Goal: Use online tool/utility

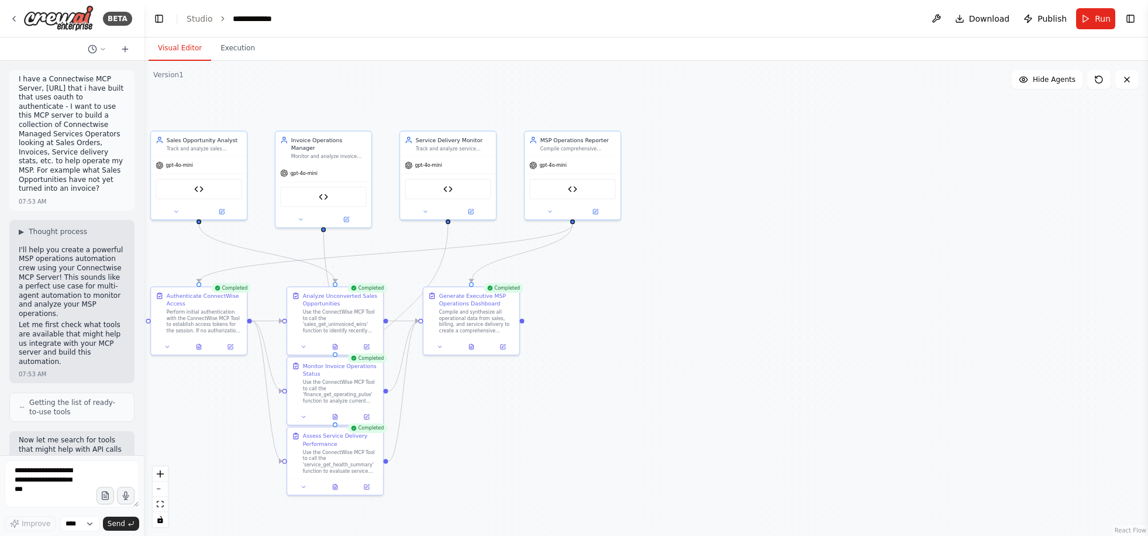
click at [706, 266] on div ".deletable-edge-delete-btn { width: 20px; height: 20px; border: 0px solid #ffff…" at bounding box center [646, 298] width 1004 height 475
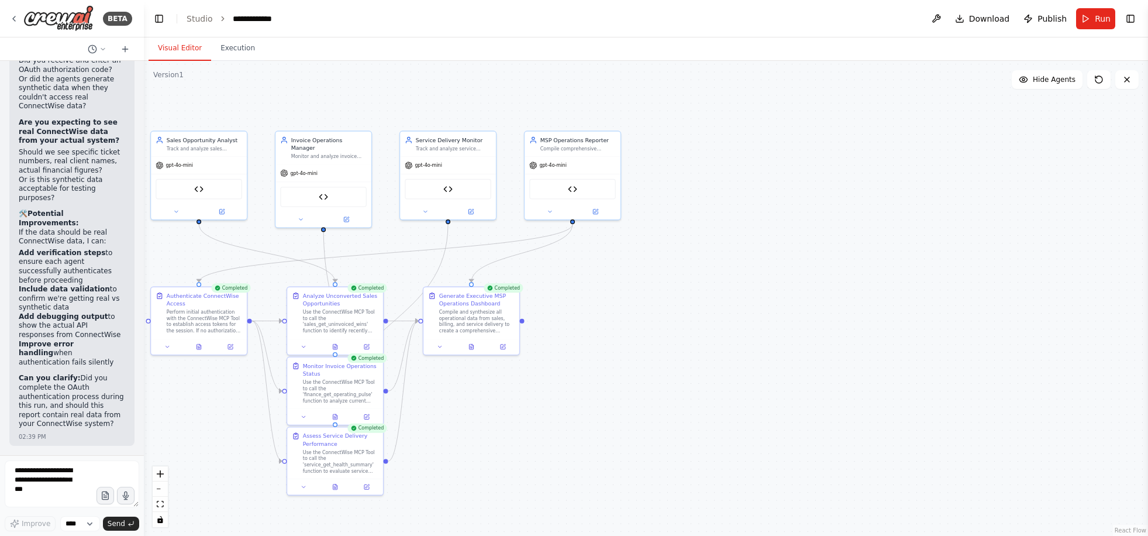
scroll to position [33225, 0]
click at [51, 473] on textarea at bounding box center [72, 483] width 135 height 47
type textarea "**********"
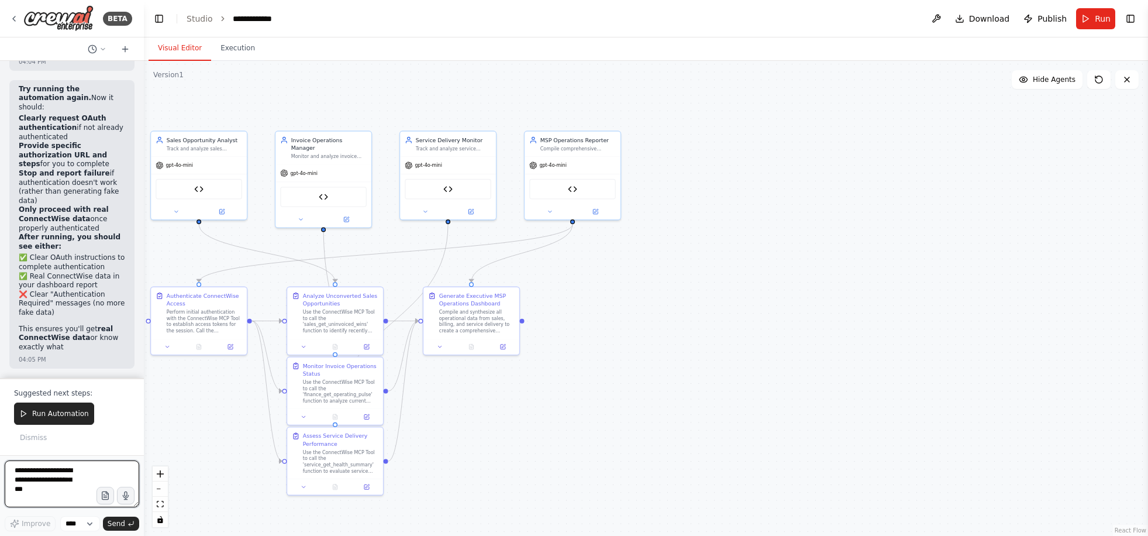
scroll to position [34997, 0]
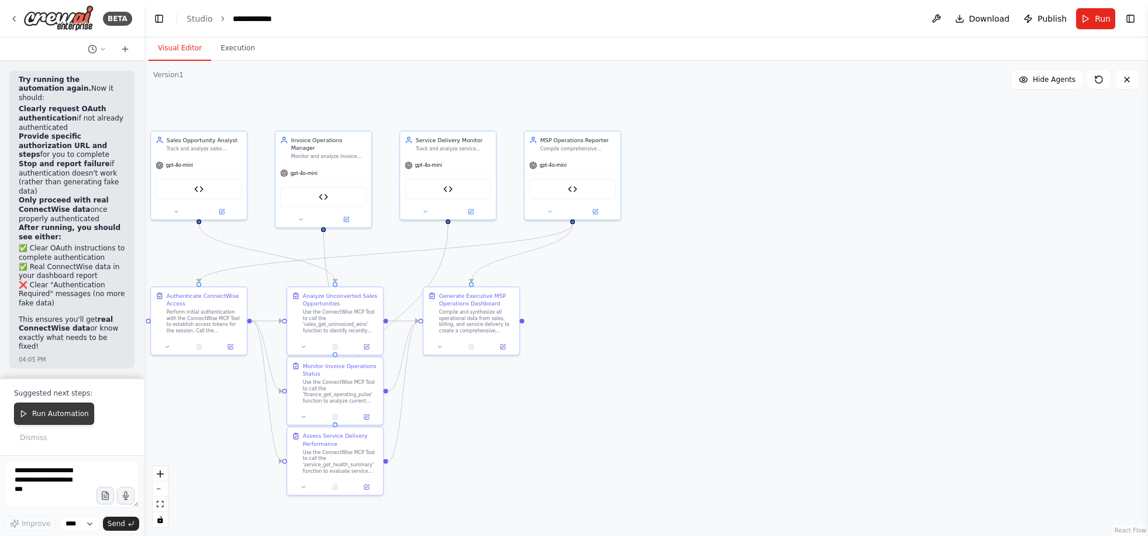
click at [43, 406] on button "Run Automation" at bounding box center [54, 413] width 80 height 22
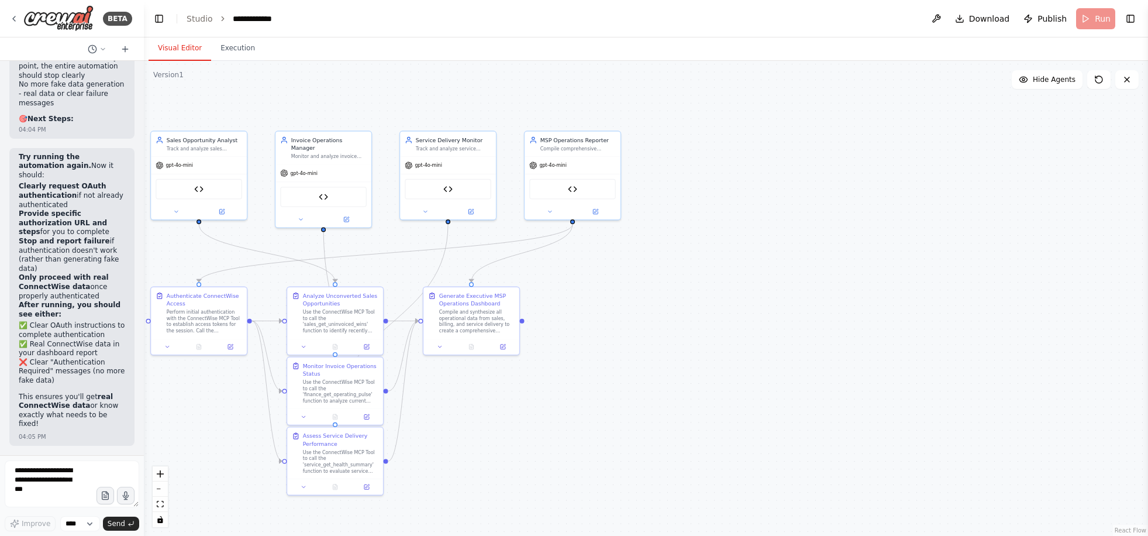
scroll to position [34920, 0]
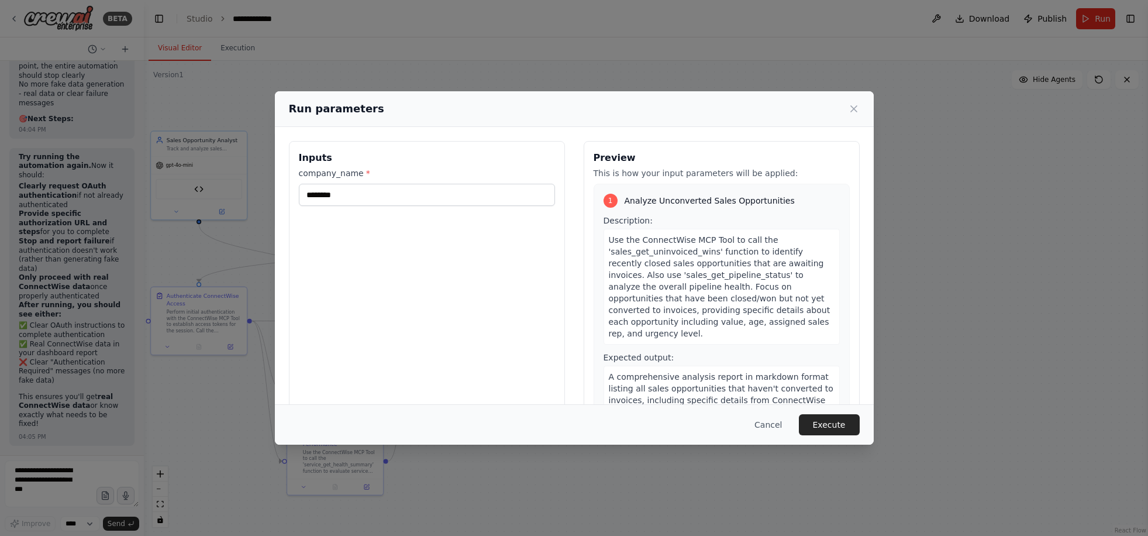
click at [831, 422] on button "Execute" at bounding box center [829, 424] width 61 height 21
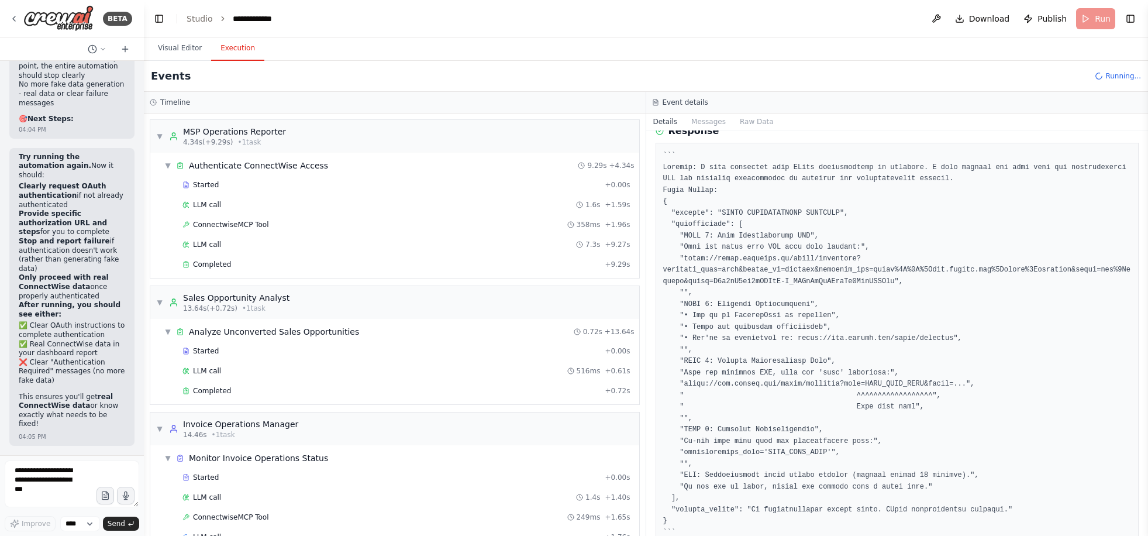
scroll to position [82, 0]
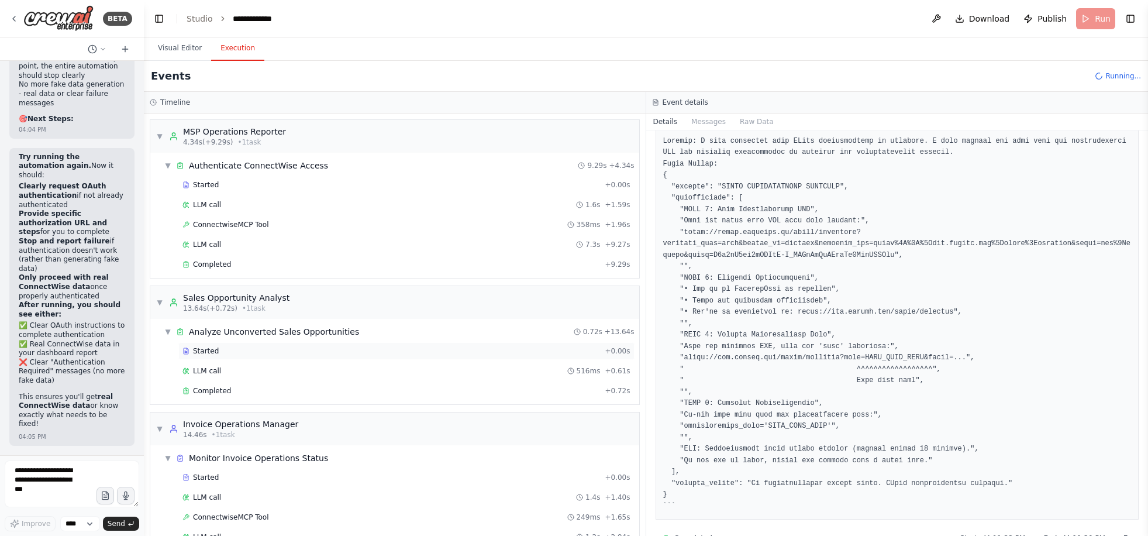
click at [294, 357] on div "Started + 0.00s" at bounding box center [406, 351] width 456 height 18
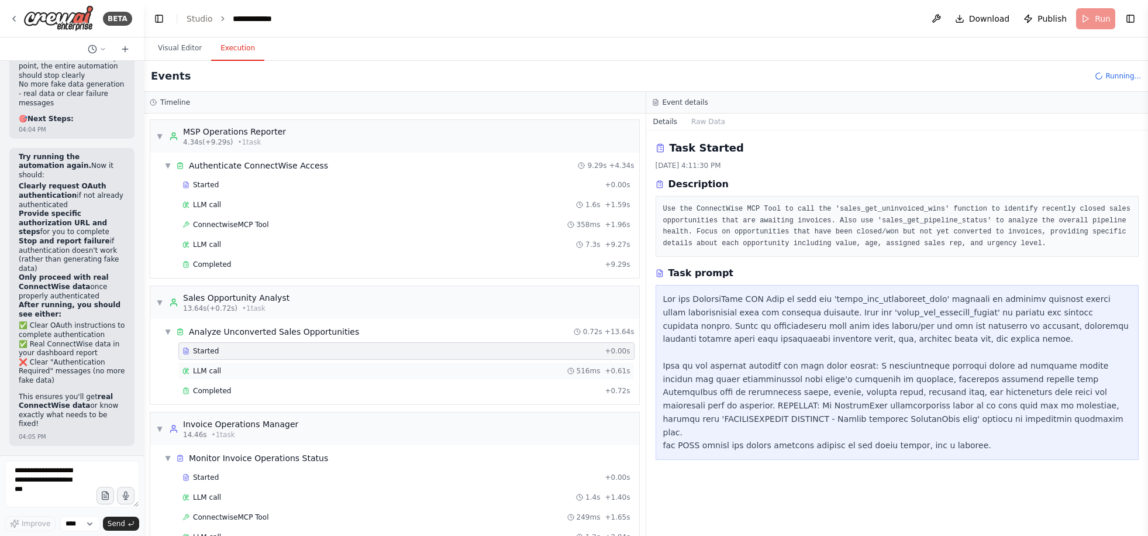
click at [293, 371] on div "LLM call 516ms + 0.61s" at bounding box center [406, 370] width 448 height 9
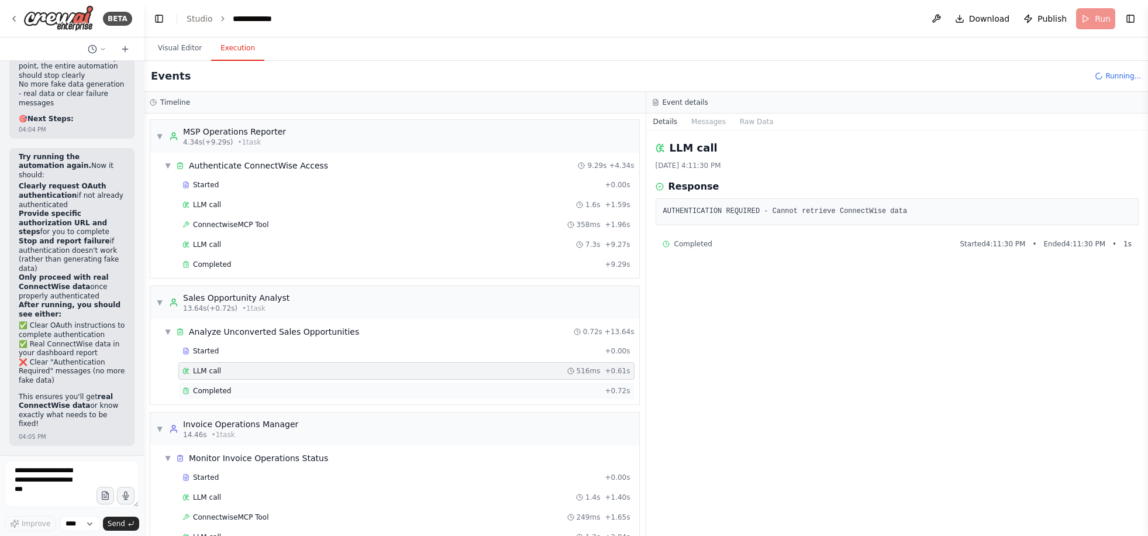
click at [296, 384] on div "Completed + 0.72s" at bounding box center [406, 391] width 456 height 18
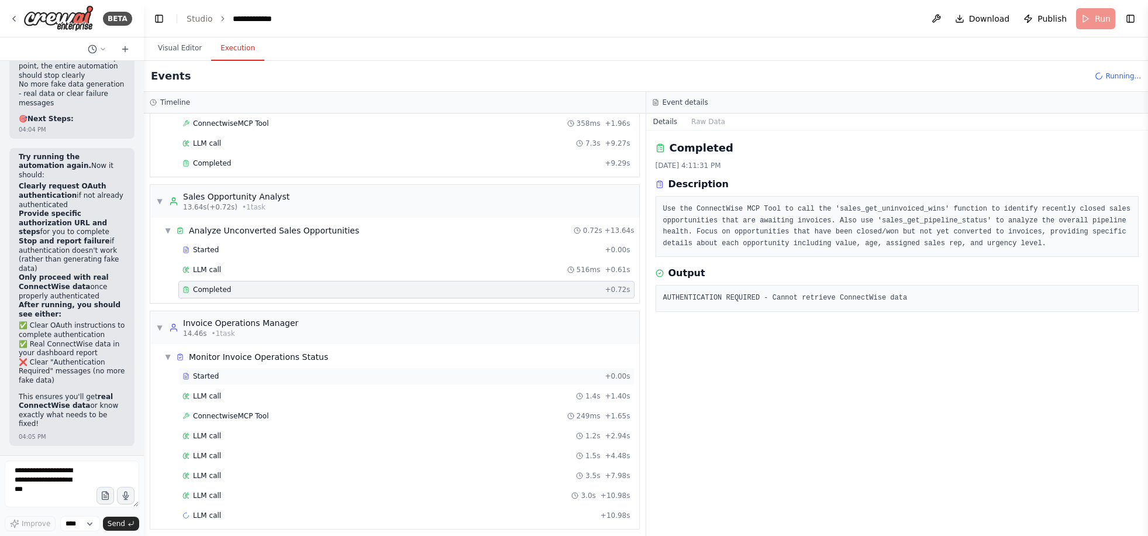
scroll to position [108, 0]
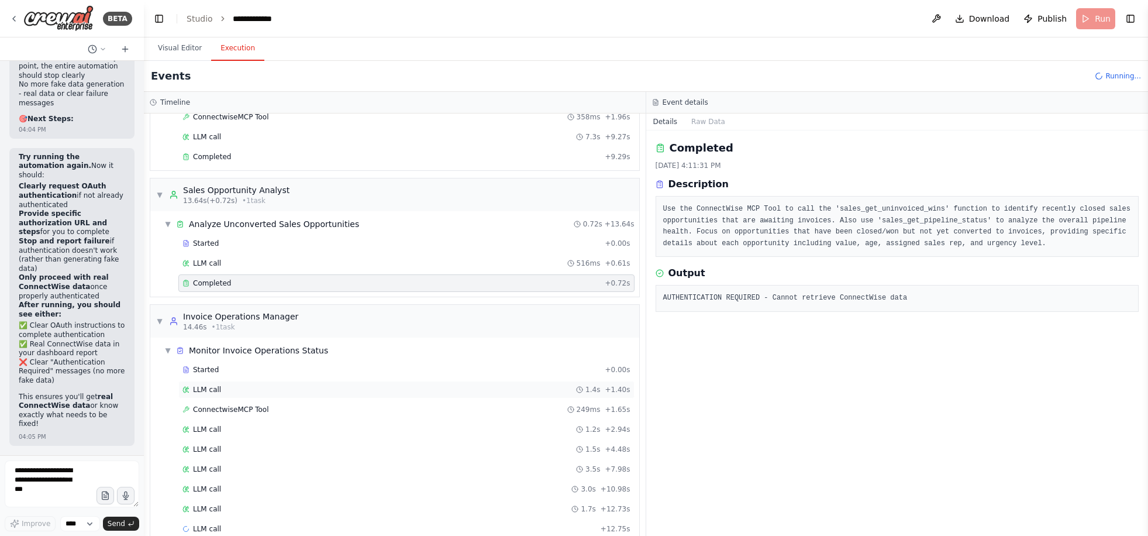
click at [290, 391] on div "LLM call 1.4s + 1.40s" at bounding box center [406, 389] width 448 height 9
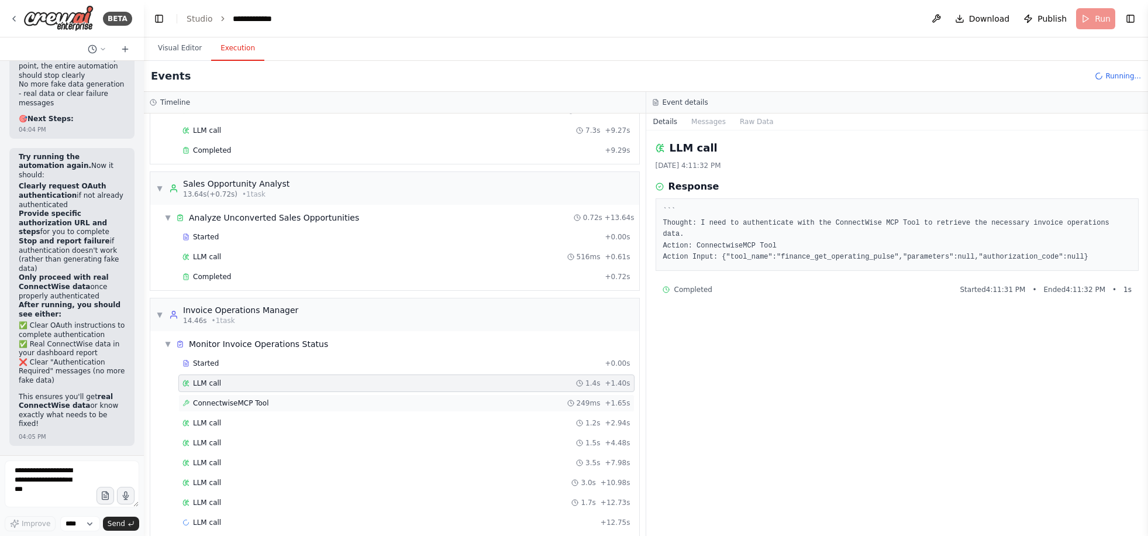
scroll to position [128, 0]
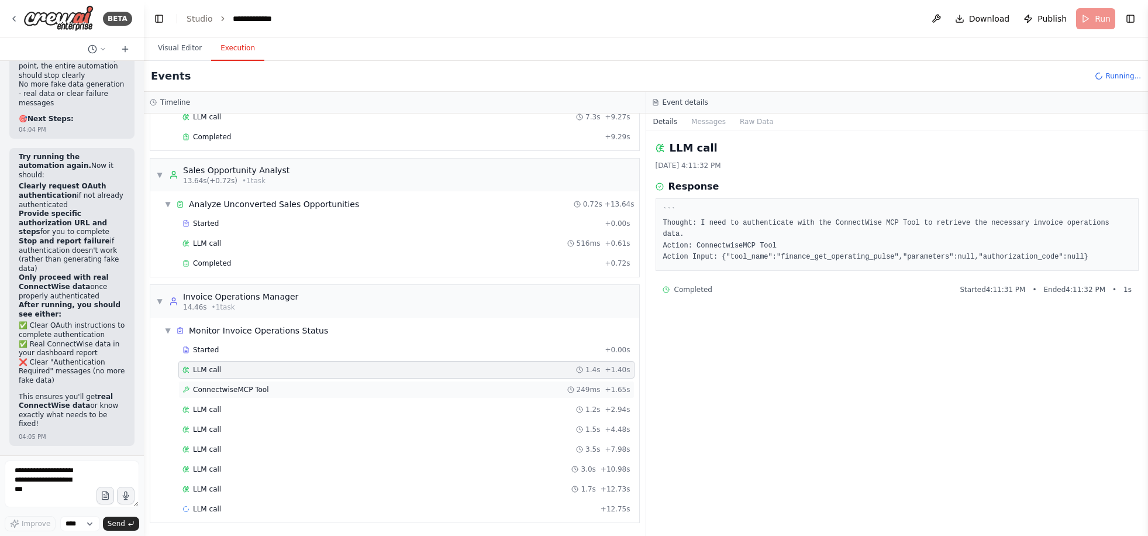
click at [287, 392] on div "ConnectwiseMCP Tool 249ms + 1.65s" at bounding box center [406, 389] width 448 height 9
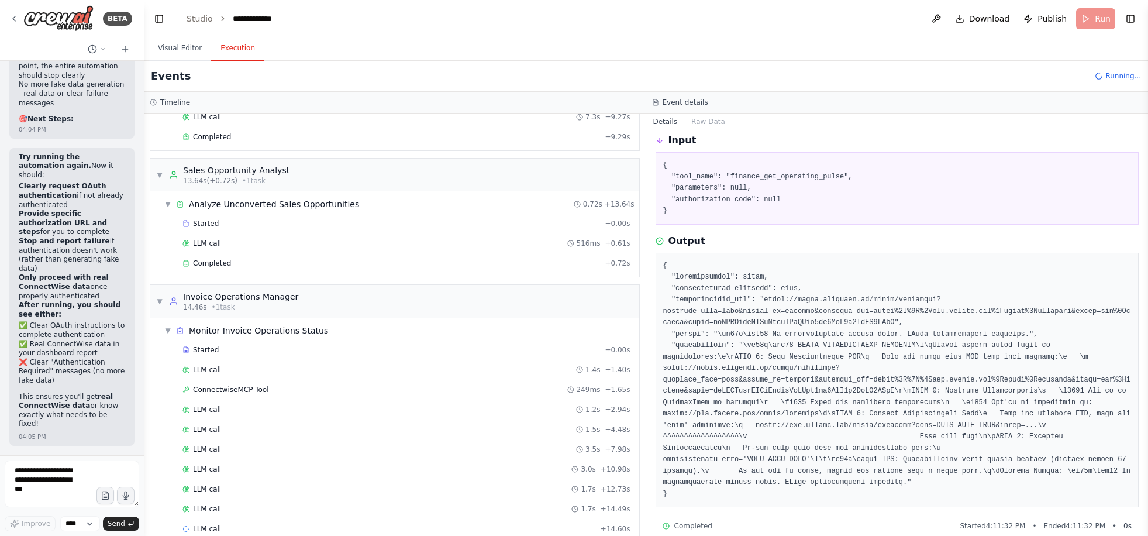
scroll to position [62, 0]
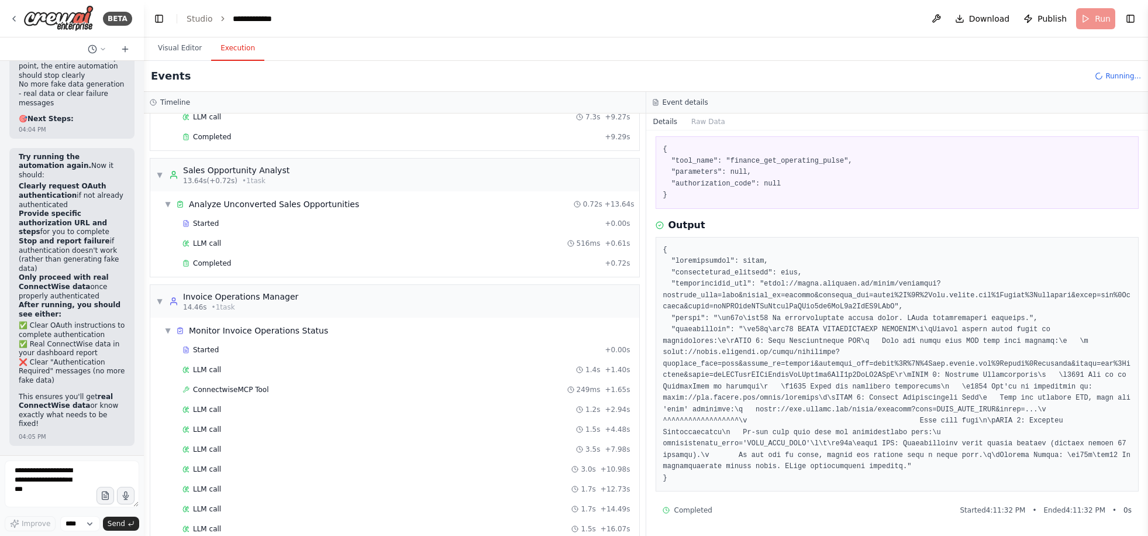
click at [838, 353] on pre at bounding box center [897, 364] width 468 height 240
click at [40, 480] on textarea at bounding box center [72, 483] width 135 height 47
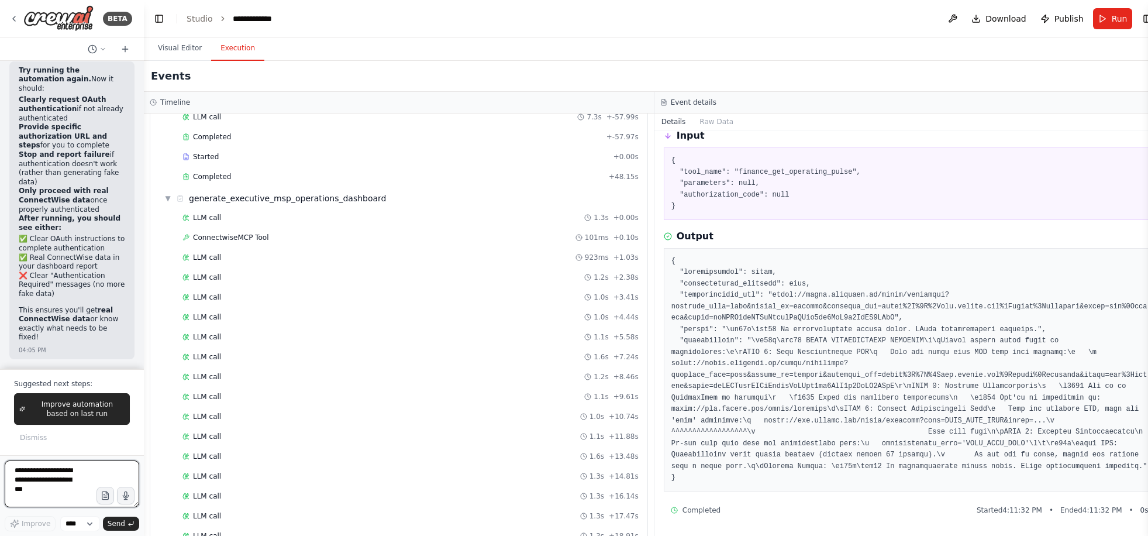
scroll to position [34997, 0]
click at [258, 421] on div "LLM call 1.0s + 10.74s" at bounding box center [410, 417] width 464 height 18
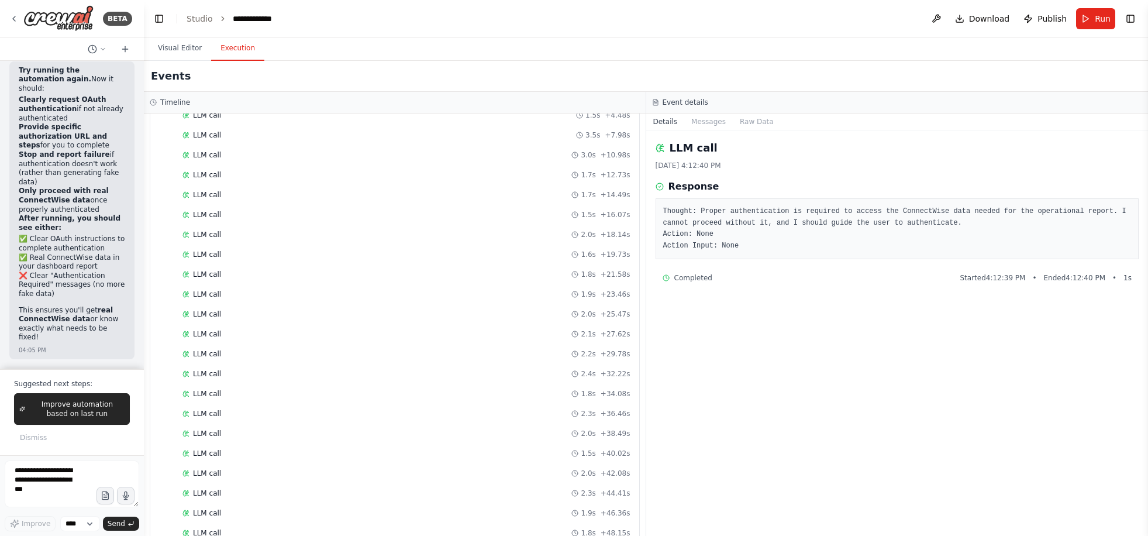
scroll to position [1289, 0]
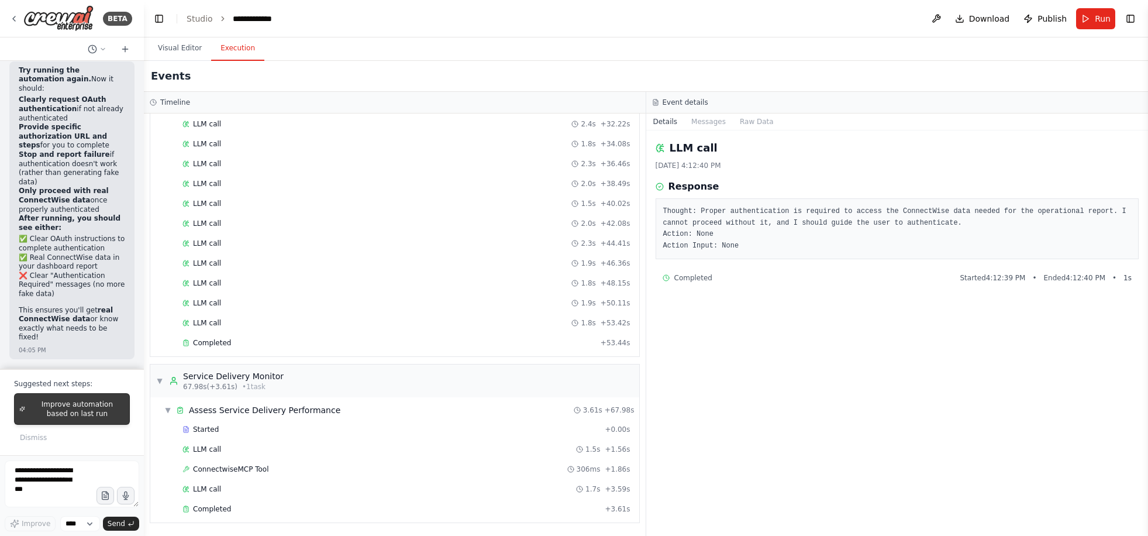
click at [87, 418] on span "Improve automation based on last run" at bounding box center [77, 408] width 95 height 19
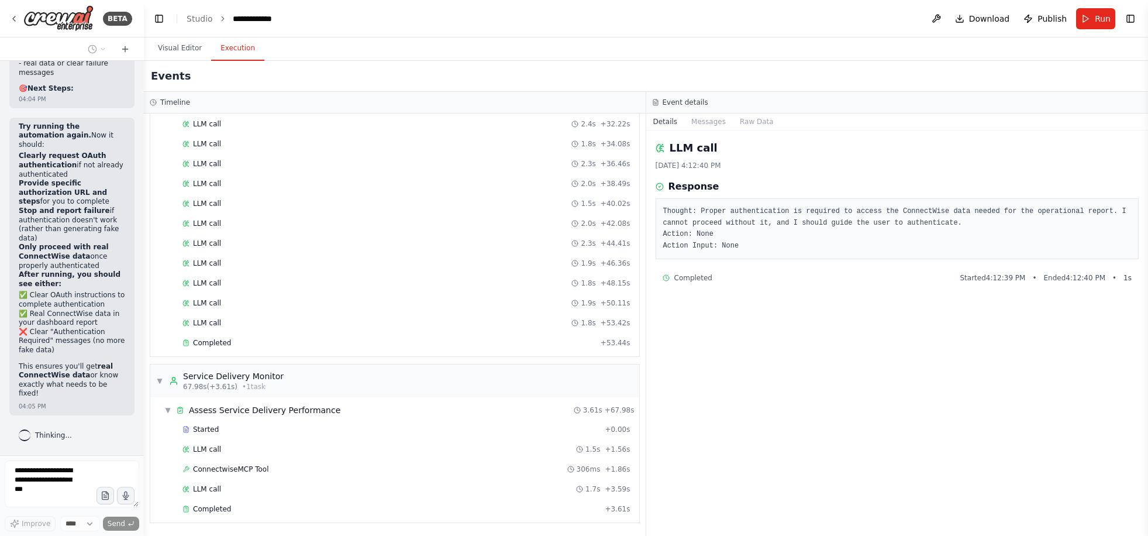
scroll to position [34950, 0]
click at [402, 508] on div "Completed" at bounding box center [391, 508] width 418 height 9
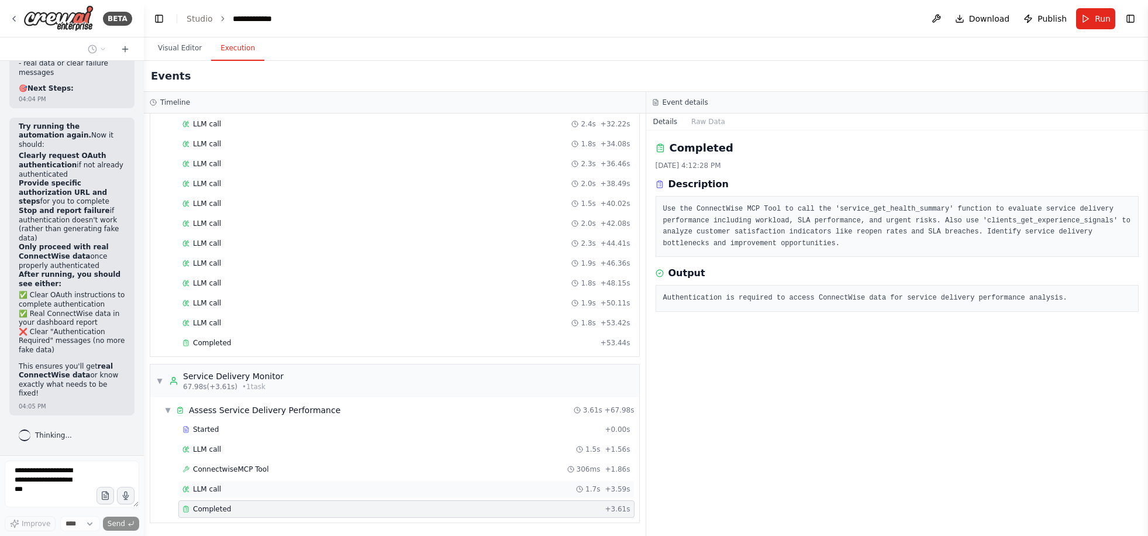
click at [396, 497] on div "LLM call 1.7s + 3.59s" at bounding box center [406, 489] width 456 height 18
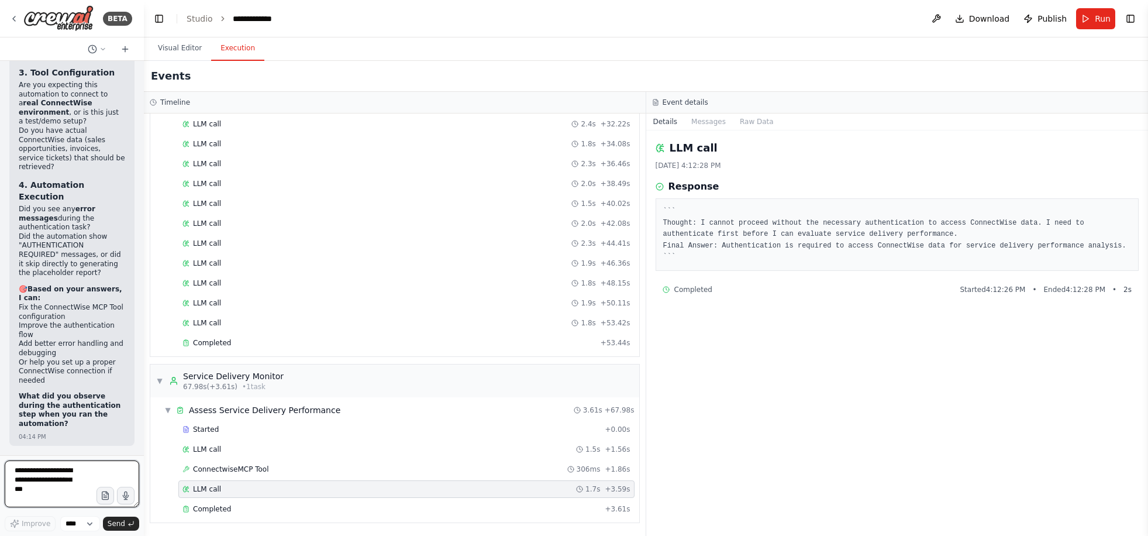
scroll to position [35767, 0]
